Goal: Book appointment/travel/reservation

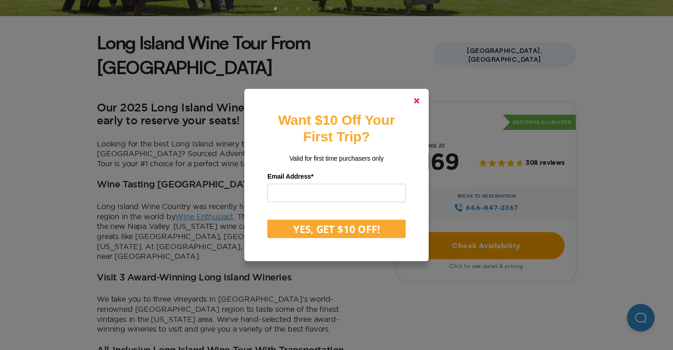
click at [415, 98] on link at bounding box center [417, 101] width 22 height 22
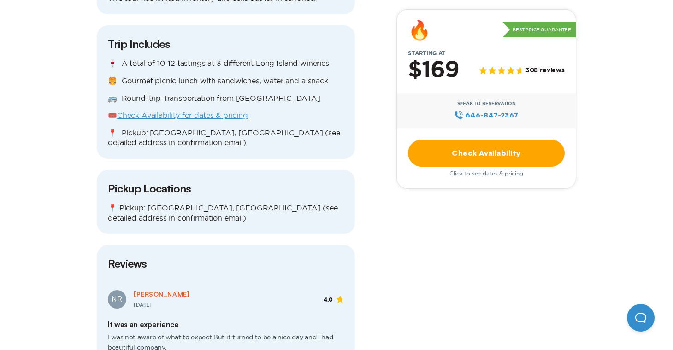
scroll to position [964, 0]
click at [159, 112] on link "Check Availability for dates & pricing" at bounding box center [182, 116] width 131 height 8
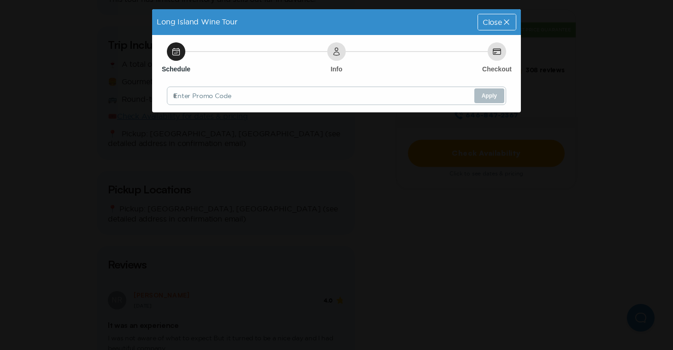
scroll to position [0, 0]
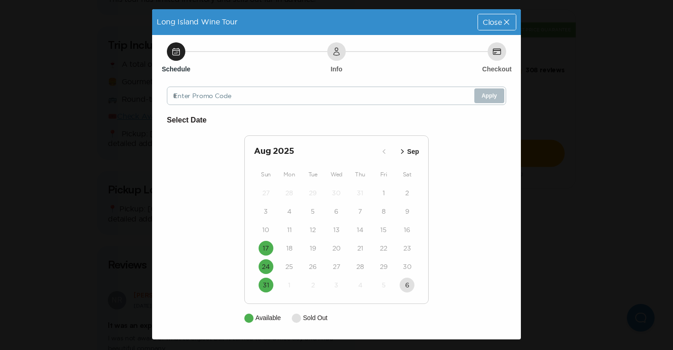
click at [408, 151] on p "Sep" at bounding box center [413, 152] width 12 height 10
click at [264, 252] on time "21" at bounding box center [266, 248] width 6 height 9
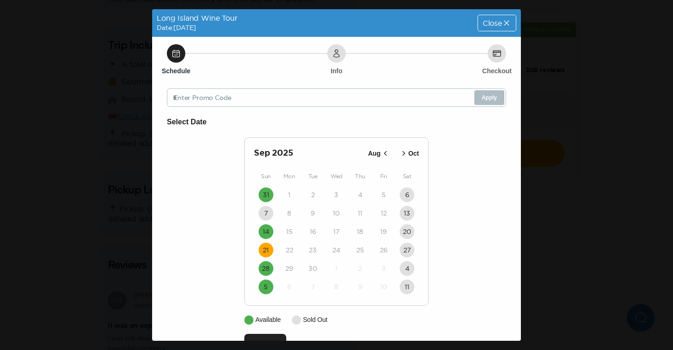
scroll to position [26, 0]
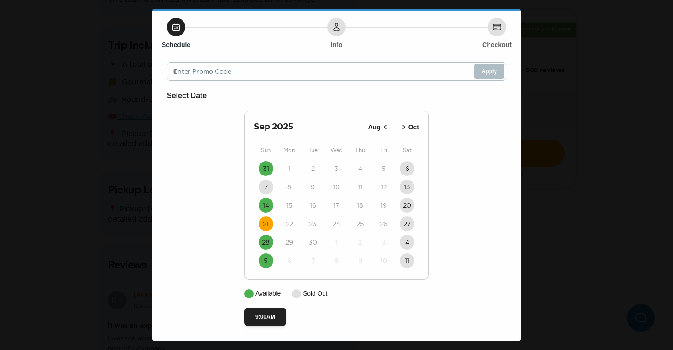
click at [249, 295] on div at bounding box center [248, 294] width 9 height 9
click at [256, 315] on button "9:00AM" at bounding box center [265, 317] width 42 height 18
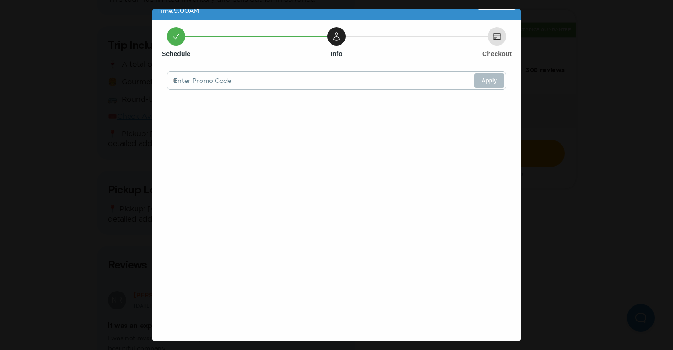
scroll to position [0, 0]
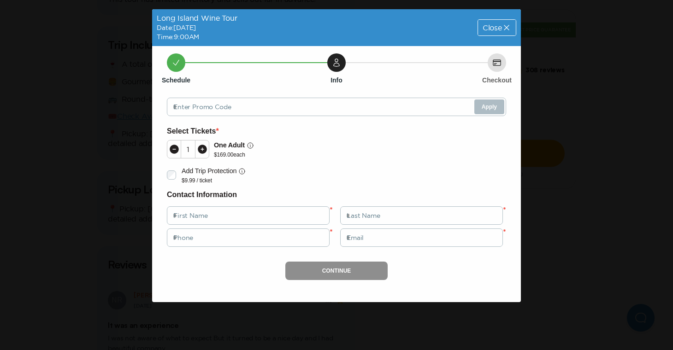
click at [202, 148] on icon at bounding box center [202, 149] width 11 height 11
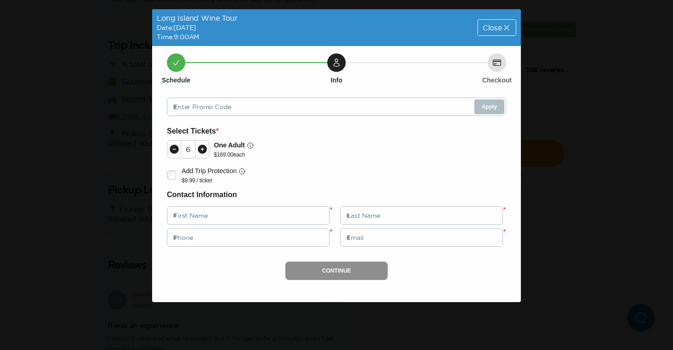
click at [202, 148] on icon at bounding box center [202, 149] width 11 height 11
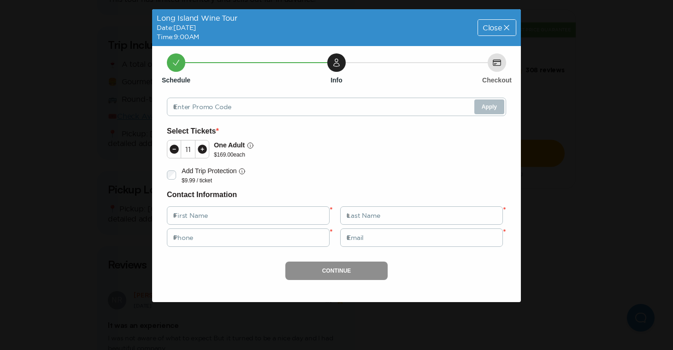
click at [202, 148] on icon at bounding box center [202, 149] width 11 height 11
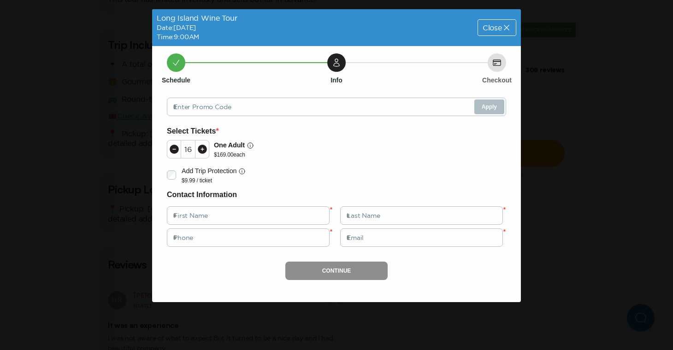
click at [202, 148] on icon at bounding box center [202, 149] width 11 height 11
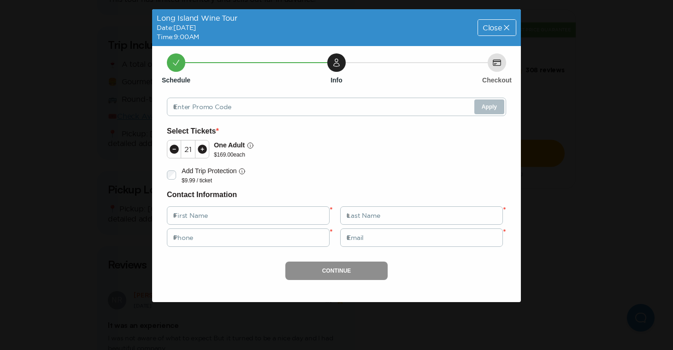
click at [202, 148] on icon at bounding box center [202, 149] width 11 height 11
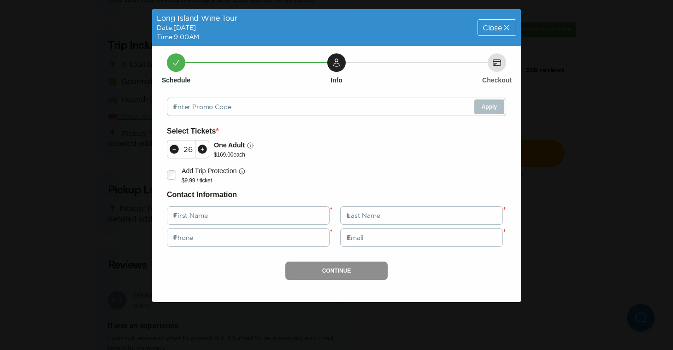
click at [172, 149] on icon at bounding box center [174, 149] width 9 height 9
click at [508, 26] on icon at bounding box center [506, 27] width 5 height 5
